Goal: Task Accomplishment & Management: Use online tool/utility

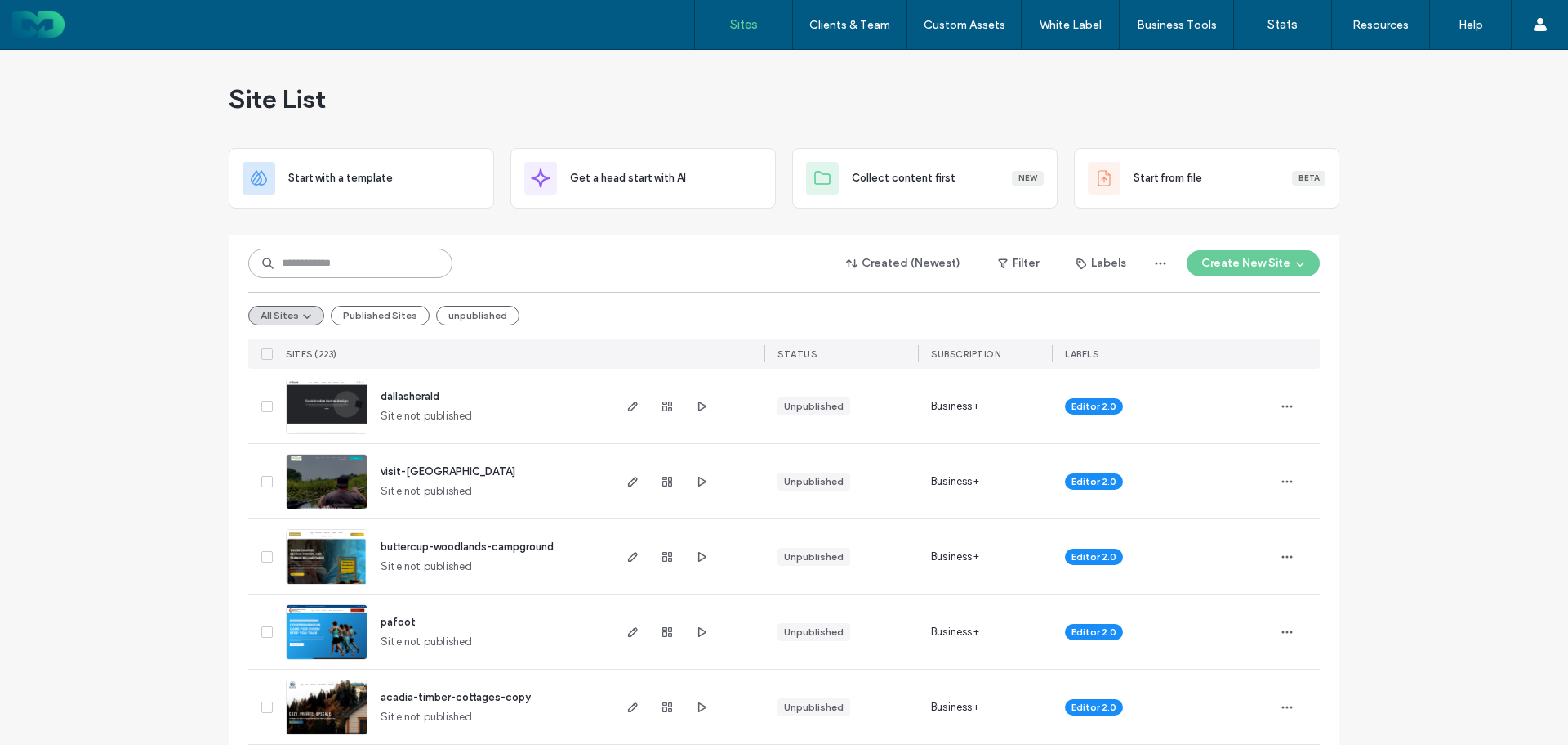
click at [296, 271] on input at bounding box center [350, 263] width 204 height 30
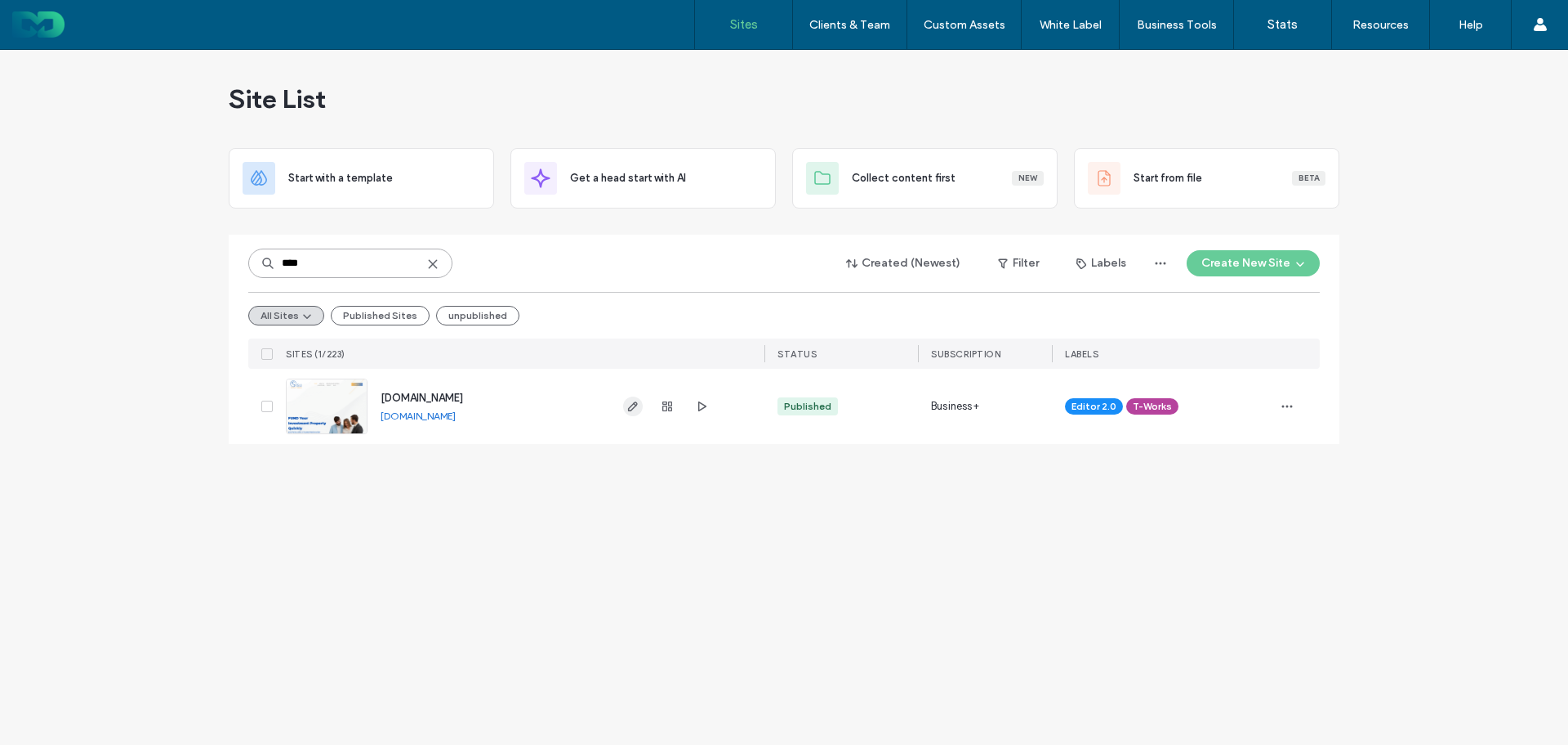
type input "****"
click at [641, 404] on span "button" at bounding box center [633, 406] width 20 height 20
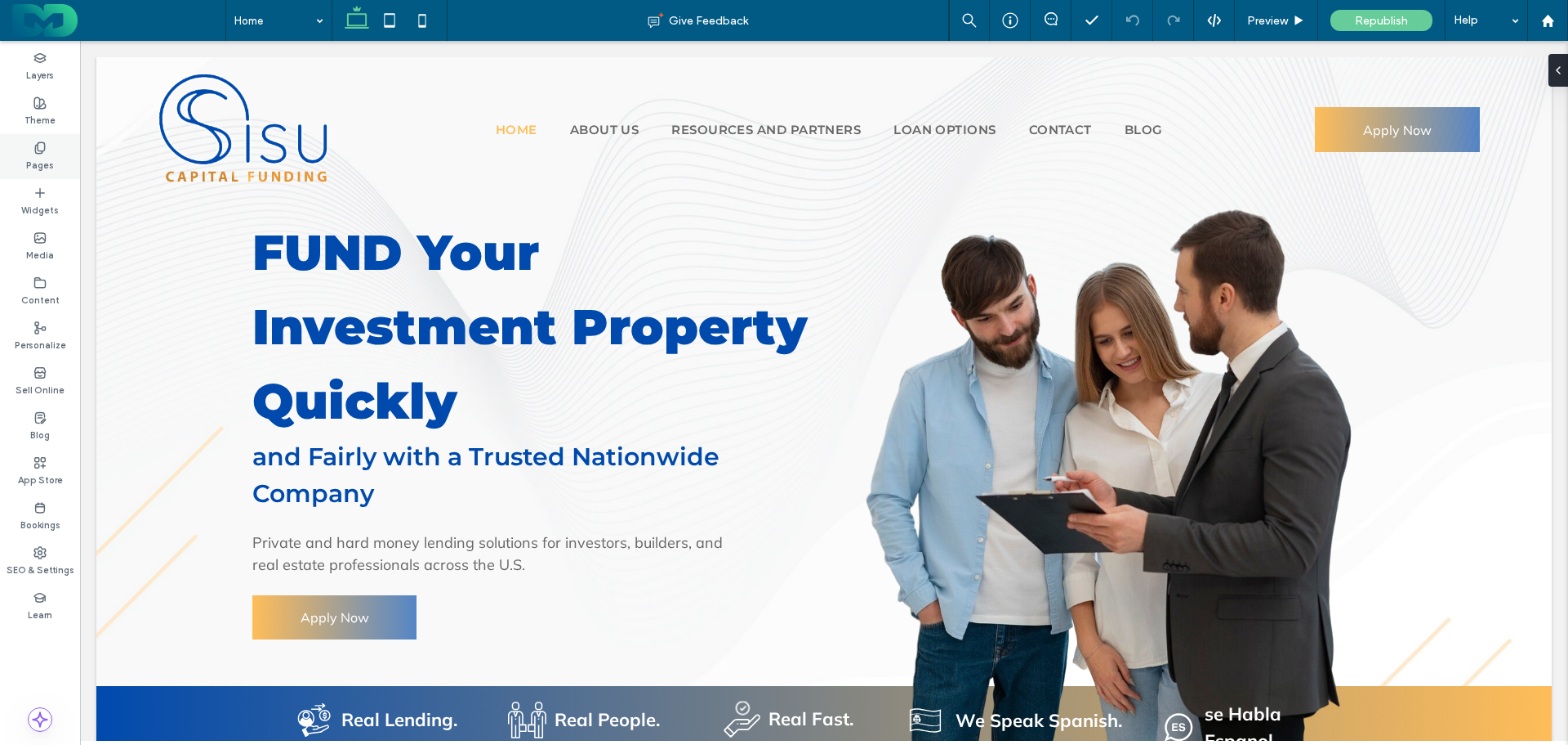
click at [40, 147] on icon at bounding box center [39, 147] width 13 height 13
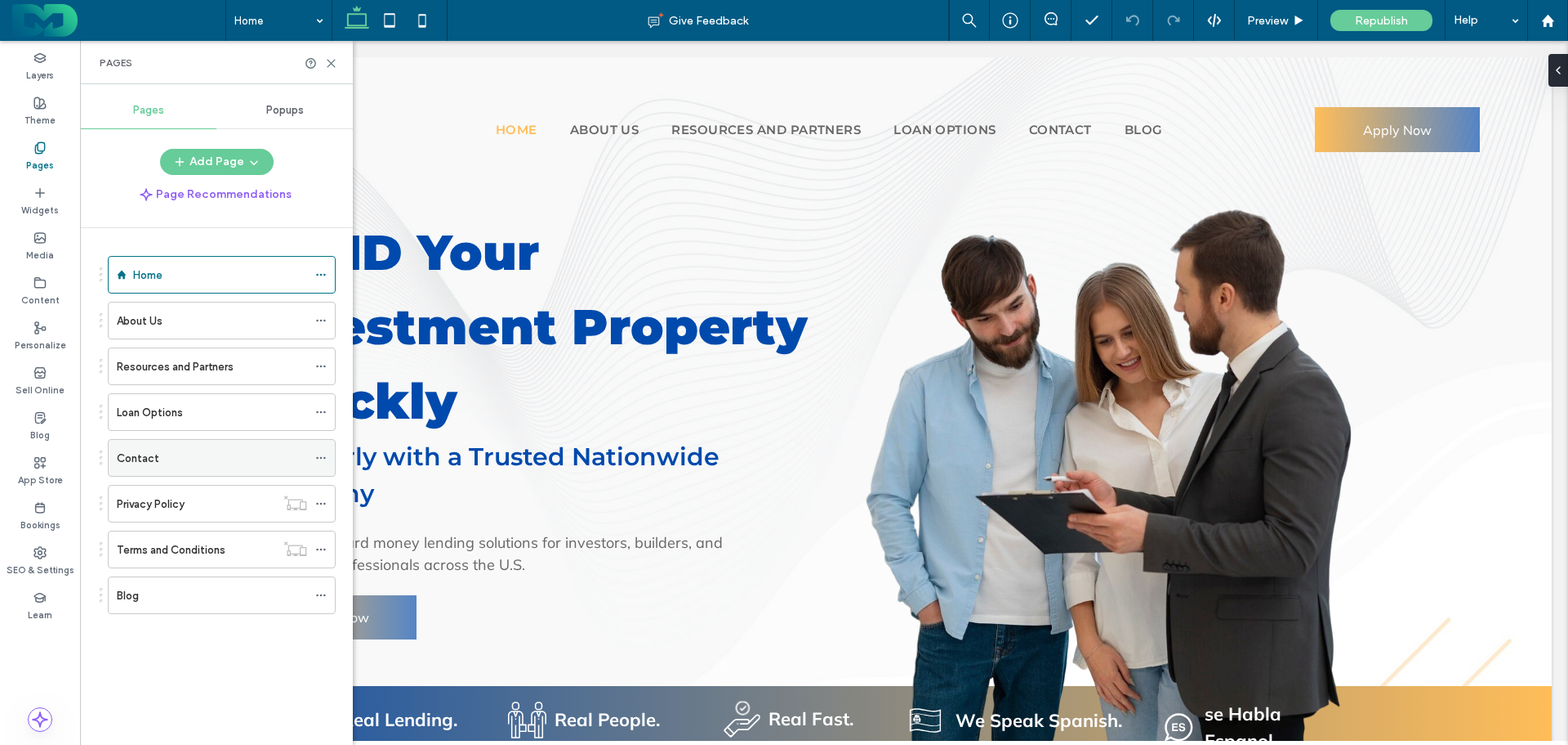
click at [145, 462] on label "Contact" at bounding box center [137, 457] width 42 height 29
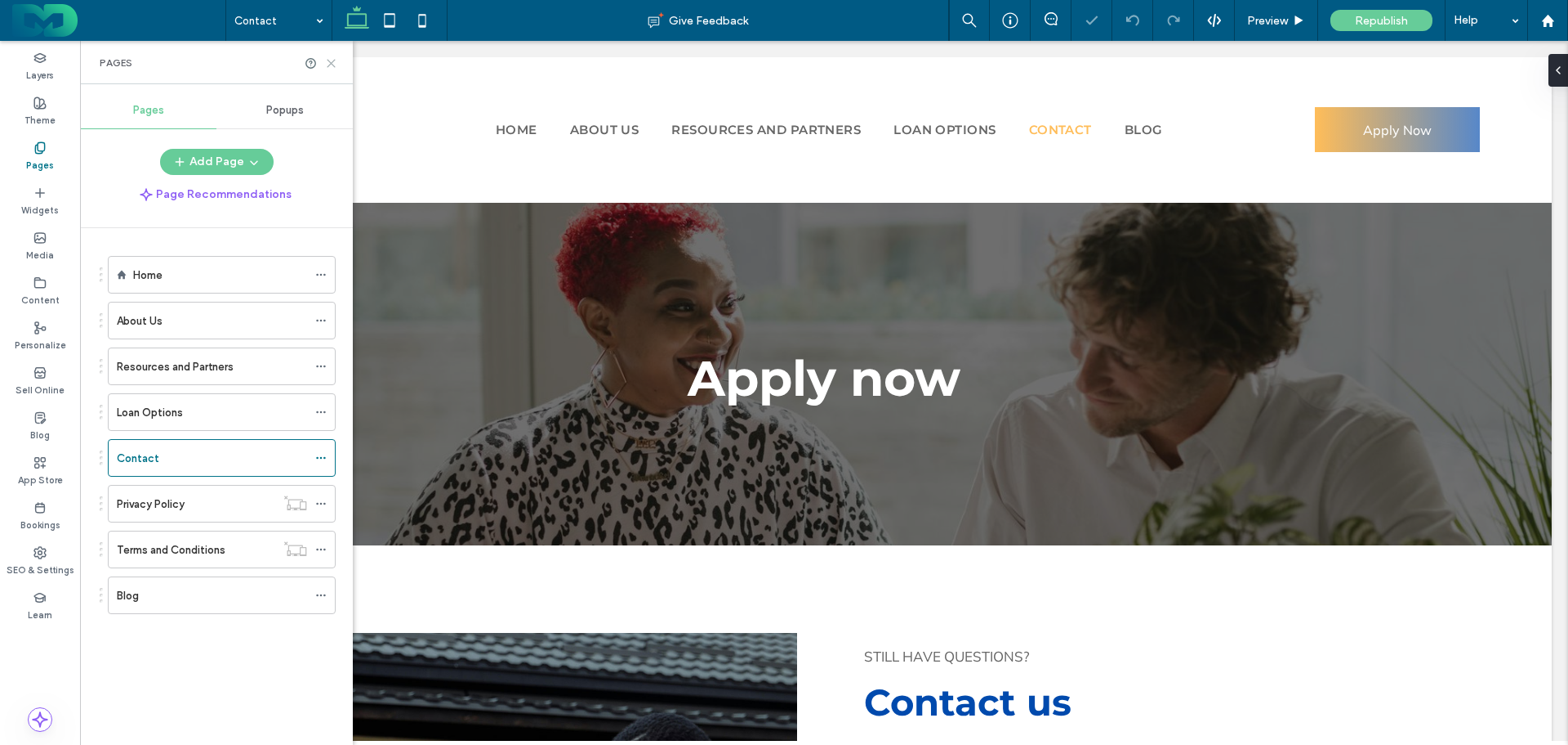
click at [328, 59] on use at bounding box center [331, 62] width 7 height 7
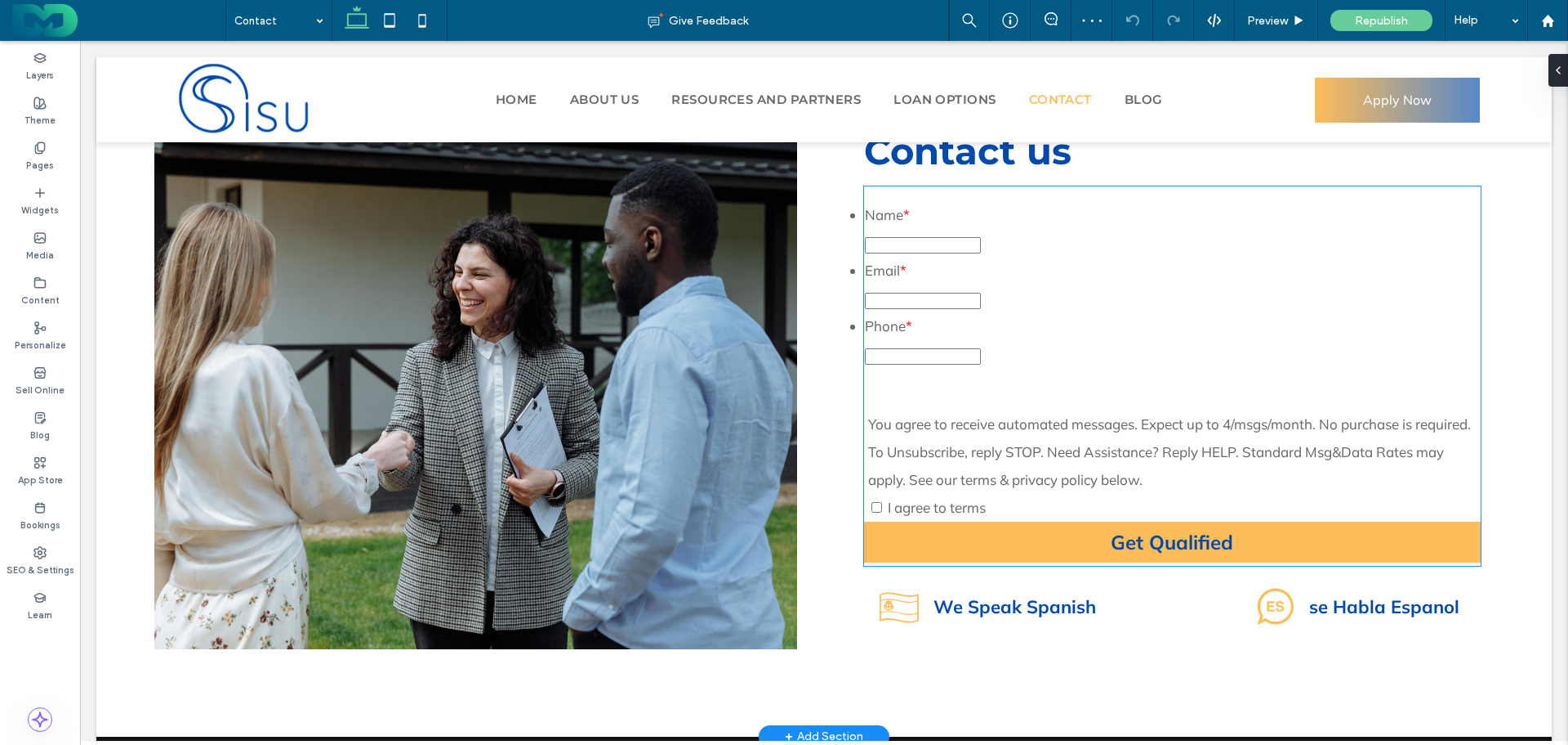
scroll to position [567, 0]
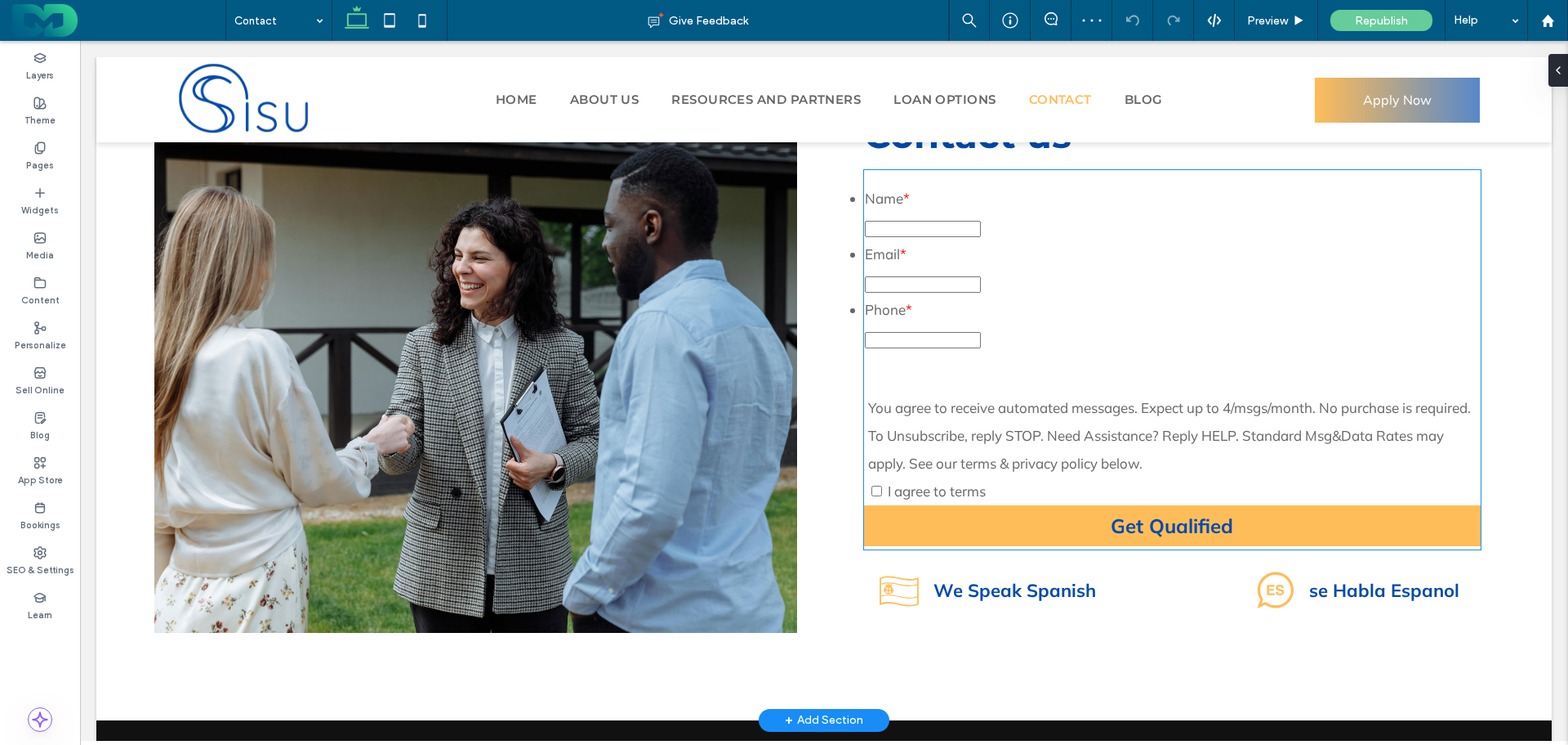
click at [1104, 358] on div "Name * Email * Phone *" at bounding box center [1172, 275] width 617 height 182
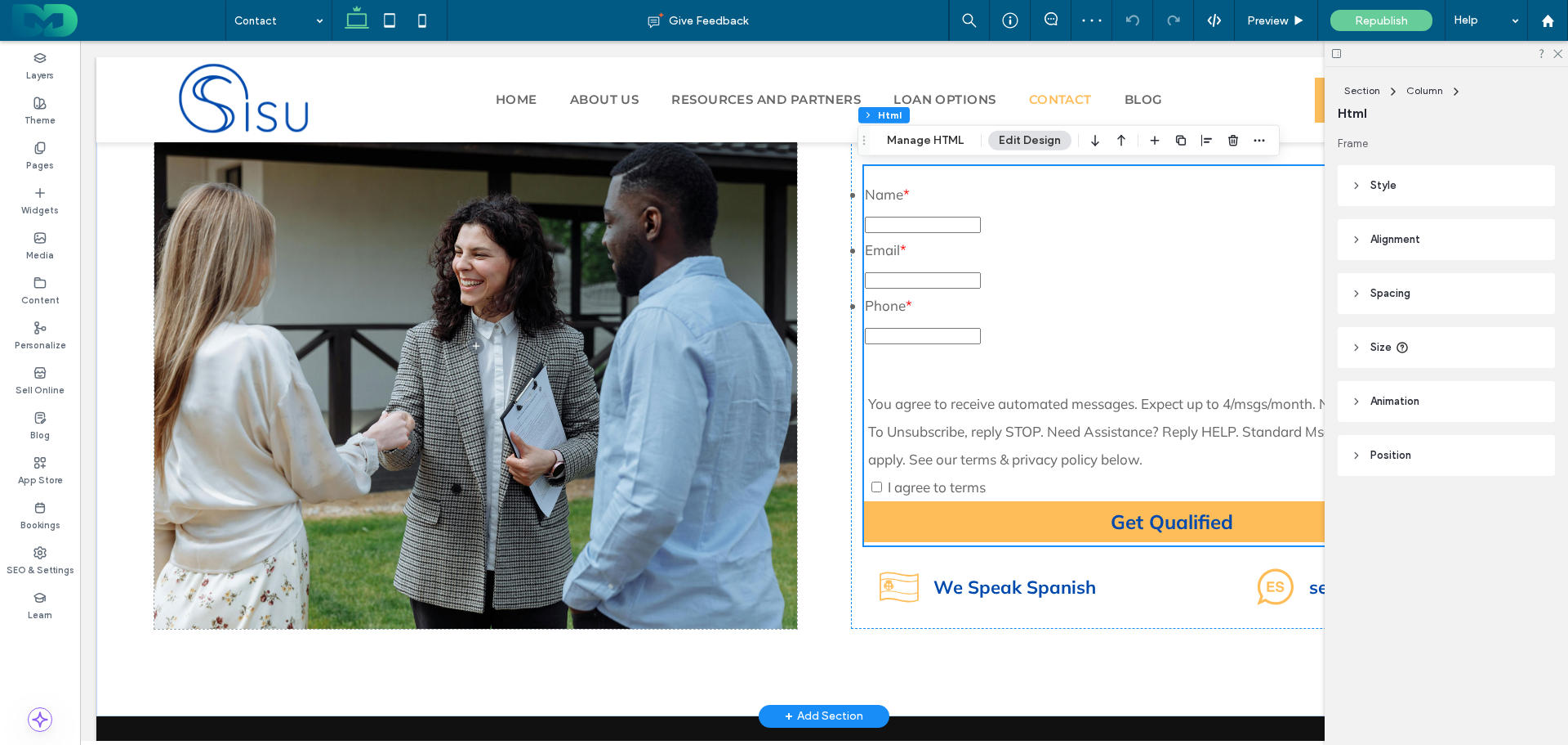
scroll to position [508, 0]
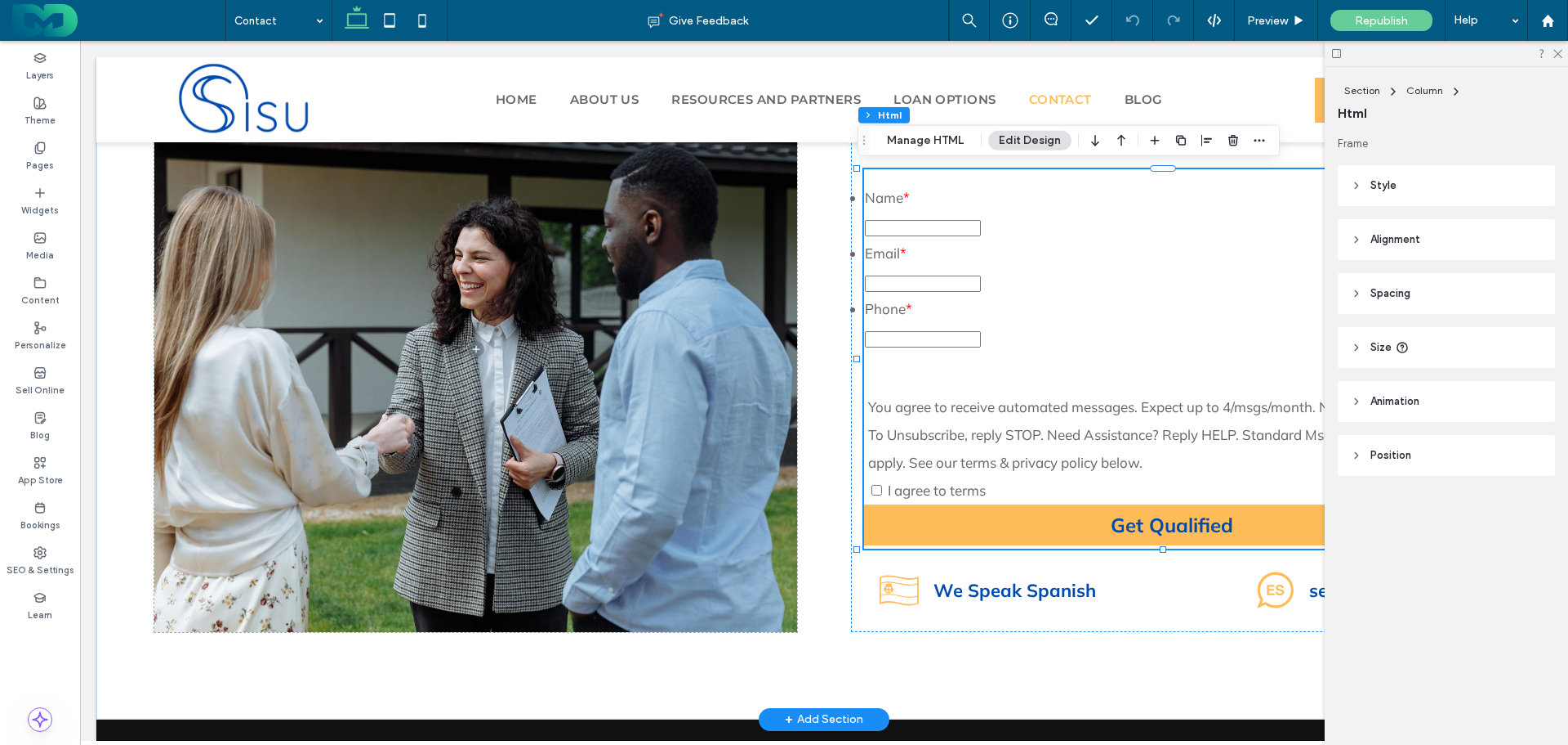
click at [1053, 338] on div at bounding box center [1172, 337] width 615 height 28
click at [931, 137] on button "Manage HTML" at bounding box center [925, 140] width 98 height 20
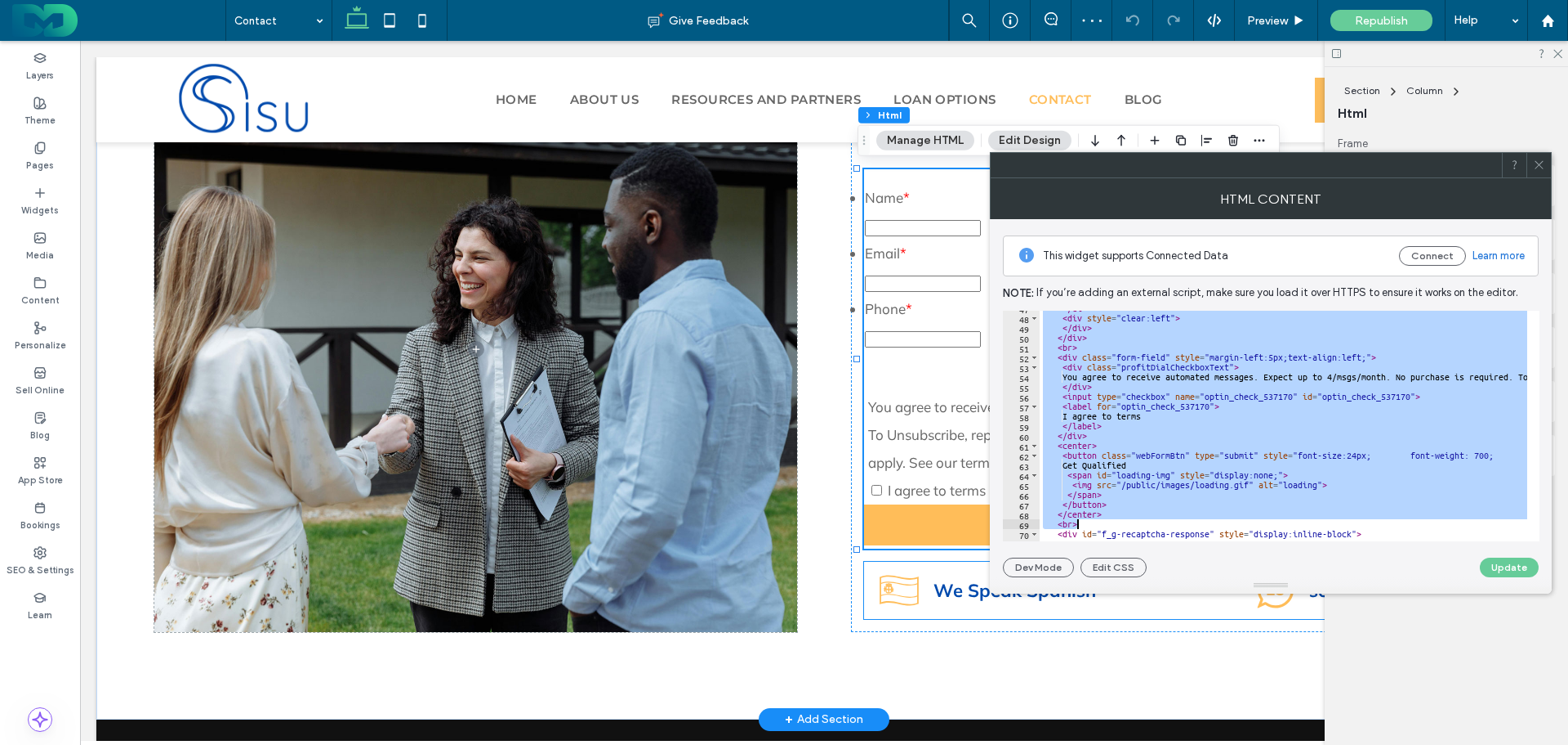
scroll to position [518, 0]
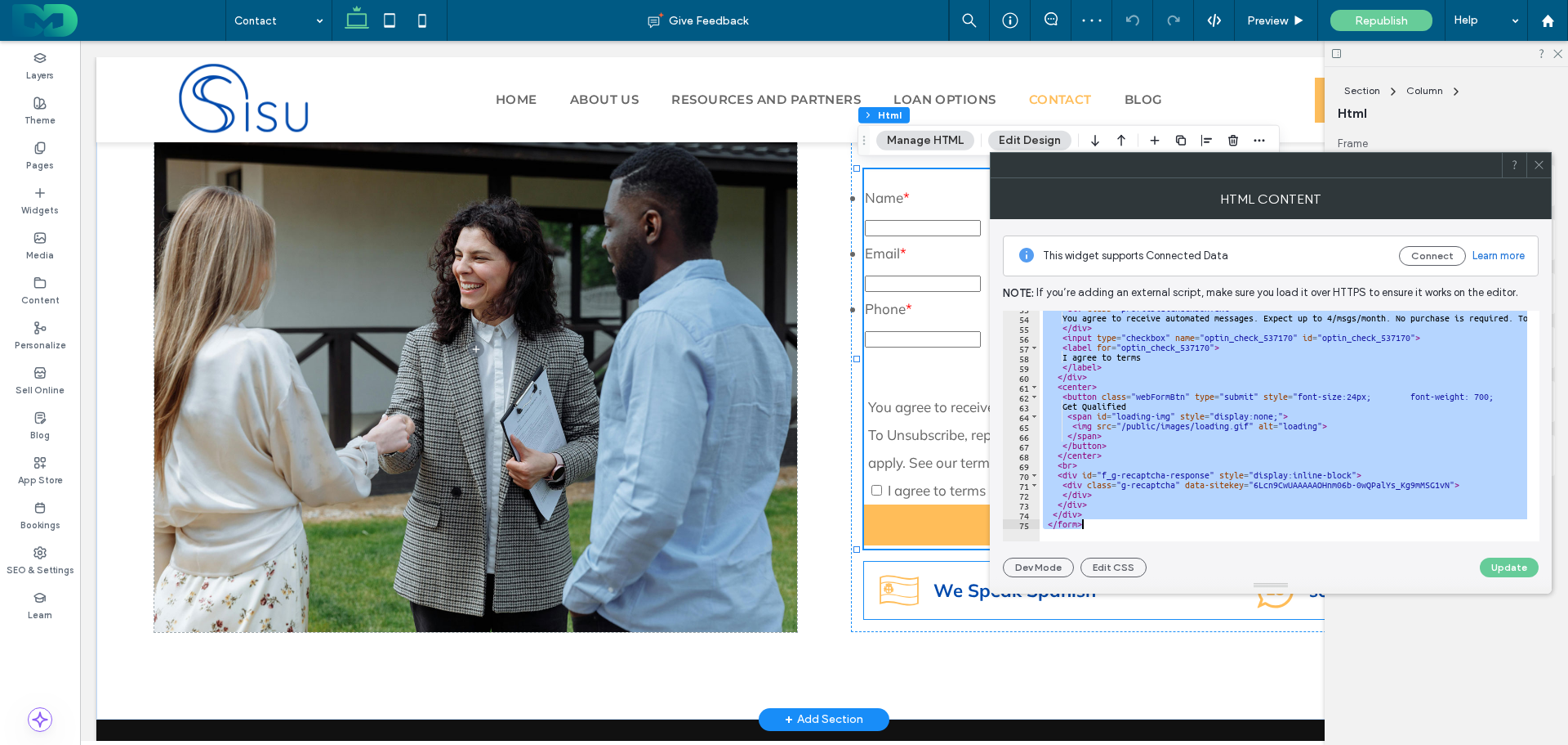
drag, startPoint x: 1124, startPoint y: 357, endPoint x: 1198, endPoint y: 596, distance: 250.2
paste textarea "Cursor at row 75"
type textarea "*********"
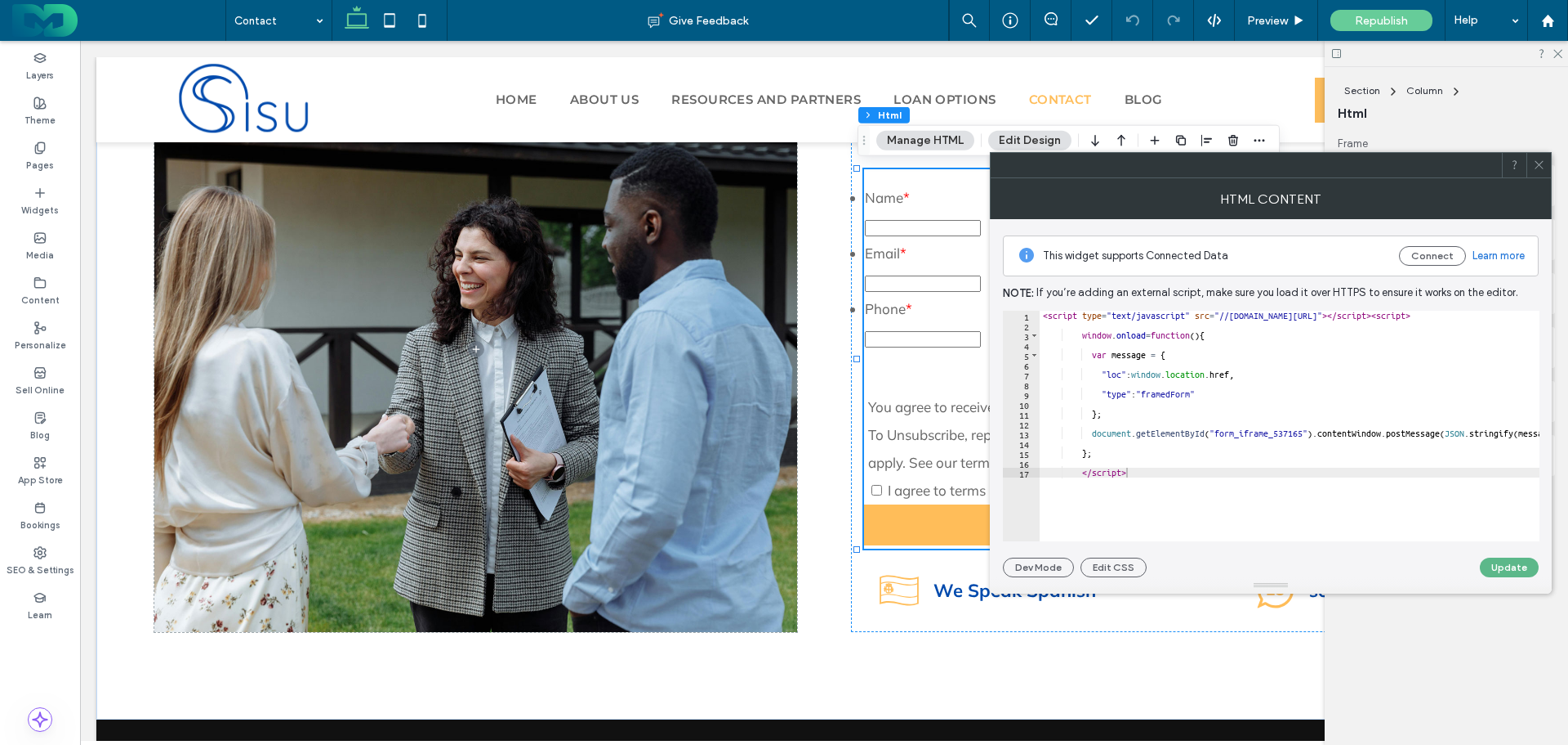
click at [1522, 564] on button "Update" at bounding box center [1510, 567] width 59 height 20
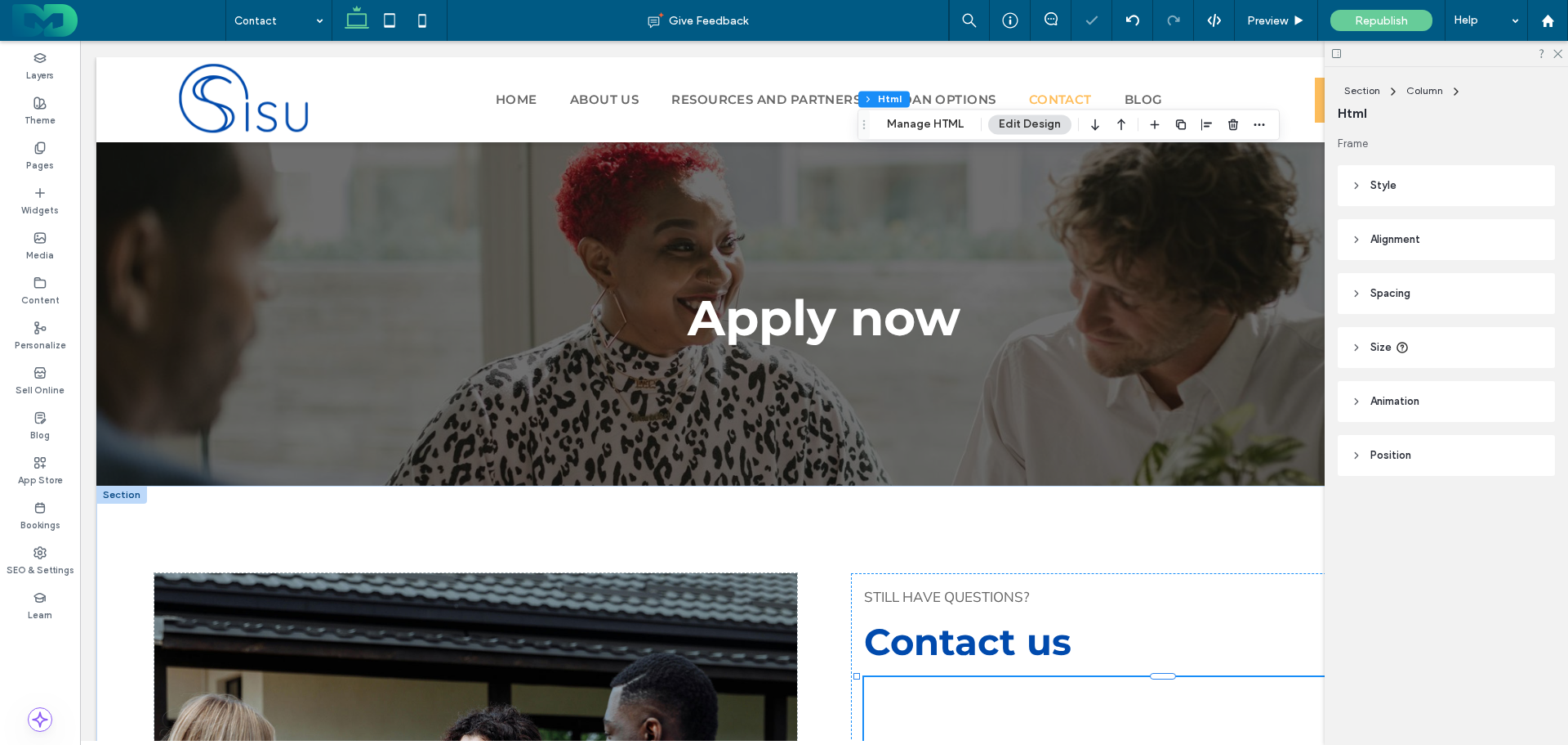
scroll to position [523, 0]
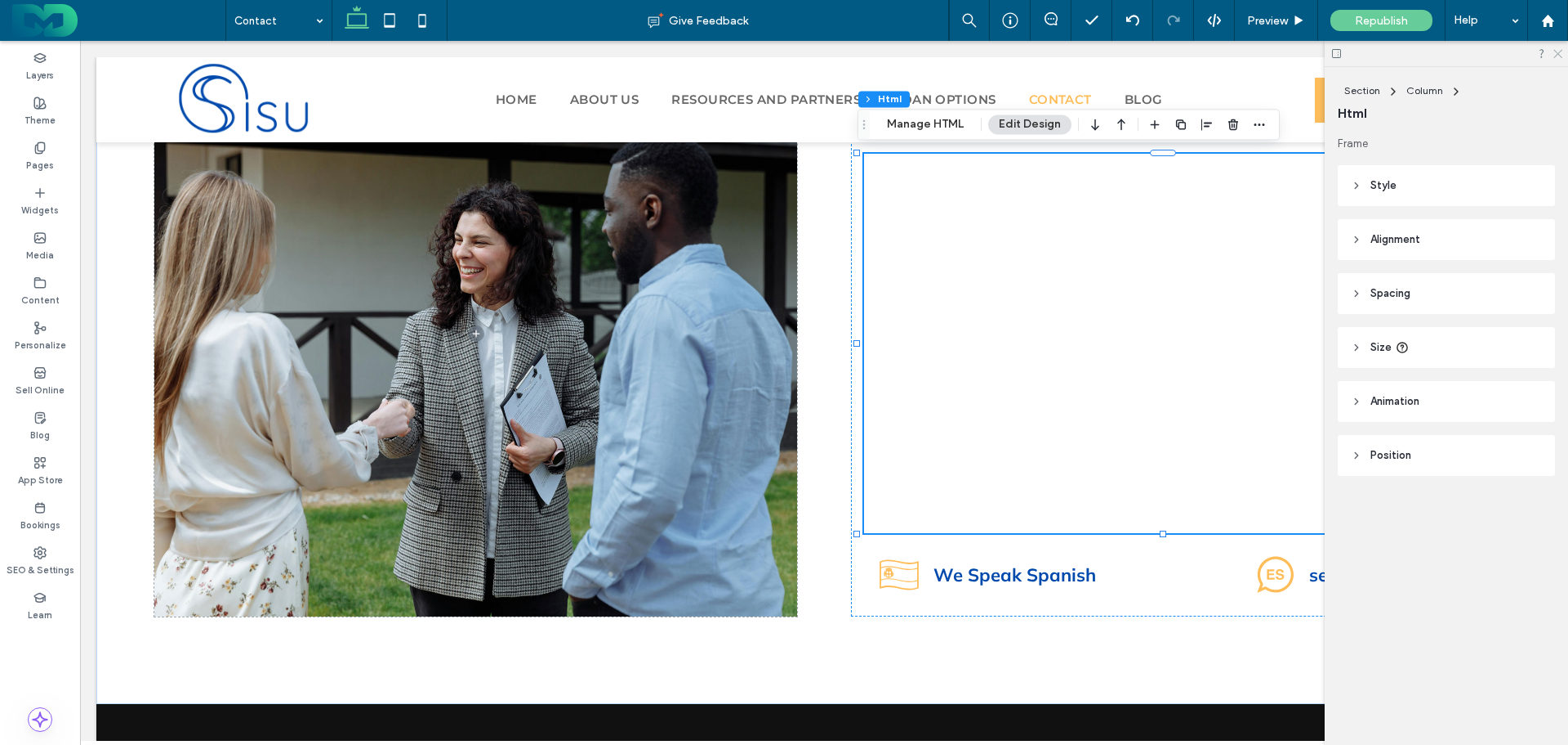
click at [1556, 51] on icon at bounding box center [1557, 52] width 11 height 11
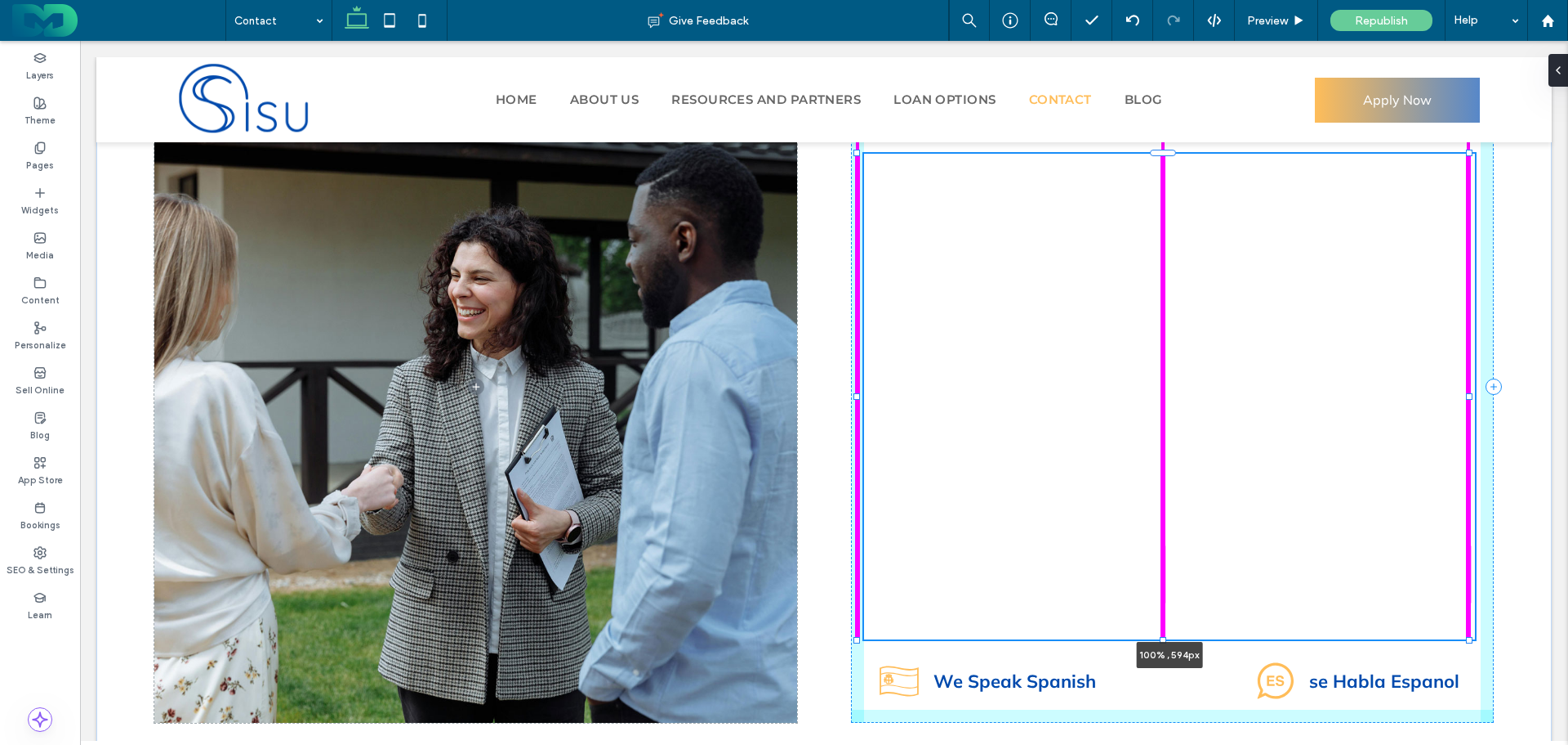
drag, startPoint x: 1165, startPoint y: 533, endPoint x: 1156, endPoint y: 638, distance: 105.4
click at [1156, 638] on div "Still have questions? Contact us 100% , 594px Flag of Rhineland-Palatinate, Ger…" at bounding box center [824, 386] width 1455 height 848
type input "***"
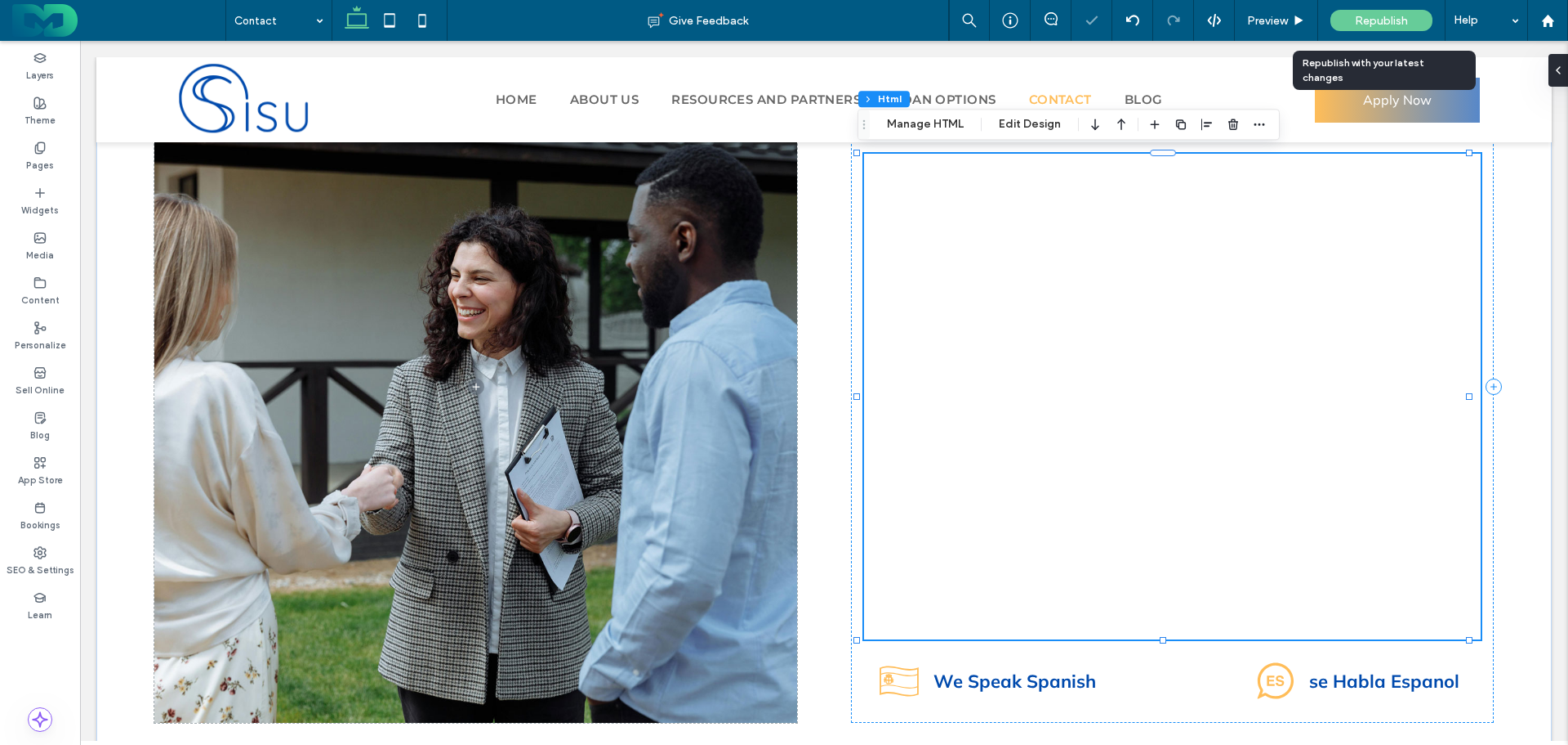
click at [1373, 17] on span "Republish" at bounding box center [1381, 21] width 53 height 14
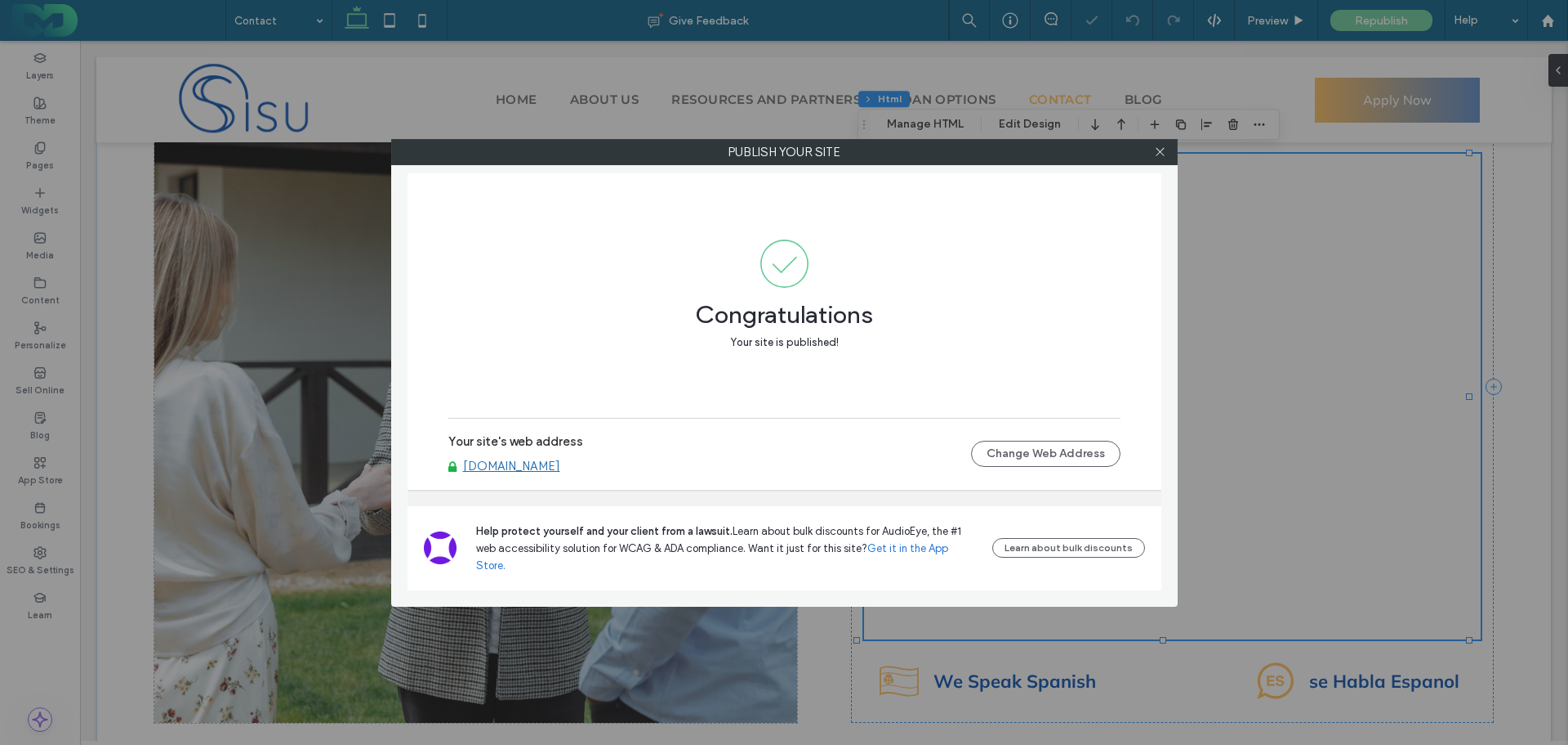
click at [560, 473] on link "[DOMAIN_NAME]" at bounding box center [511, 465] width 97 height 15
click at [1159, 153] on use at bounding box center [1160, 152] width 8 height 8
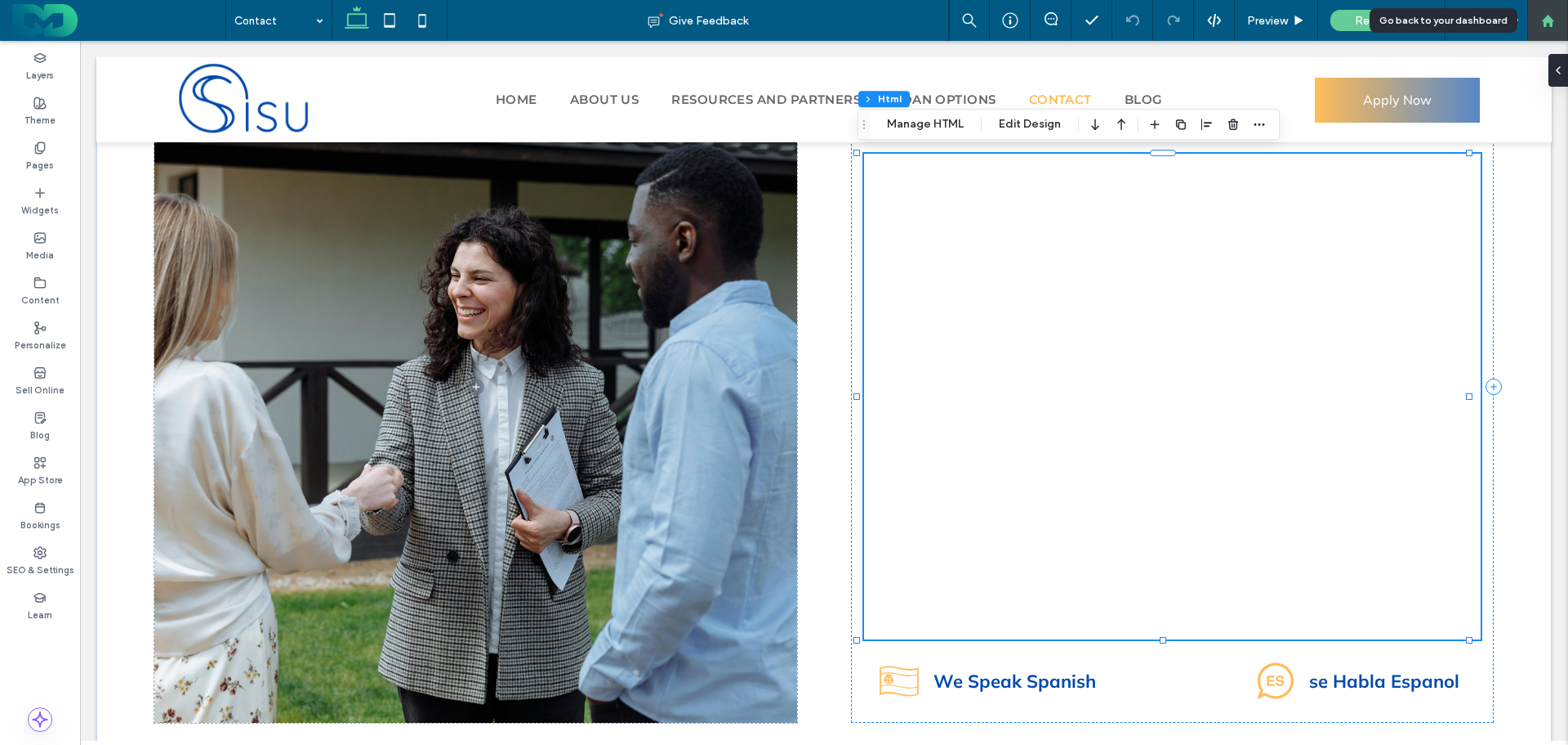
click at [1553, 23] on icon at bounding box center [1548, 21] width 14 height 14
